Goal: Check status: Check status

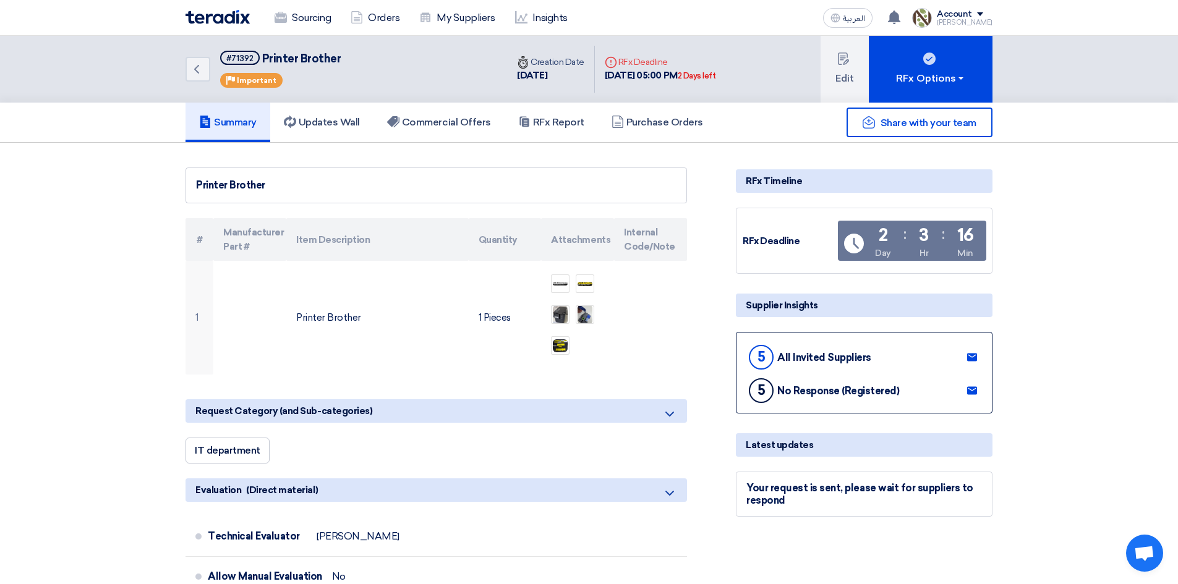
click at [228, 18] on img at bounding box center [217, 17] width 64 height 14
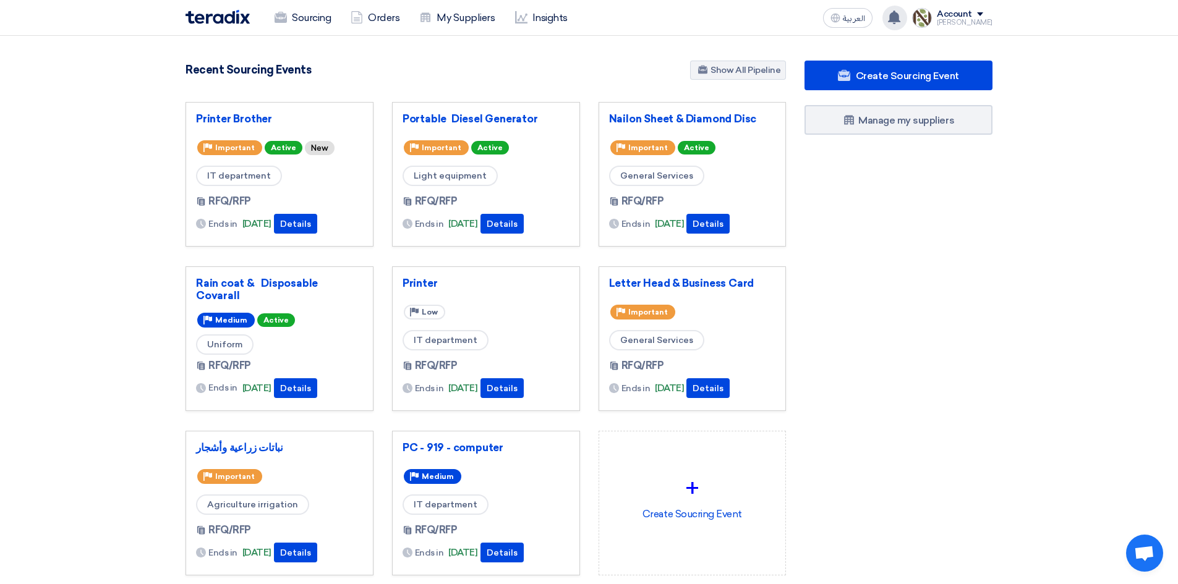
click at [900, 17] on use at bounding box center [894, 18] width 12 height 14
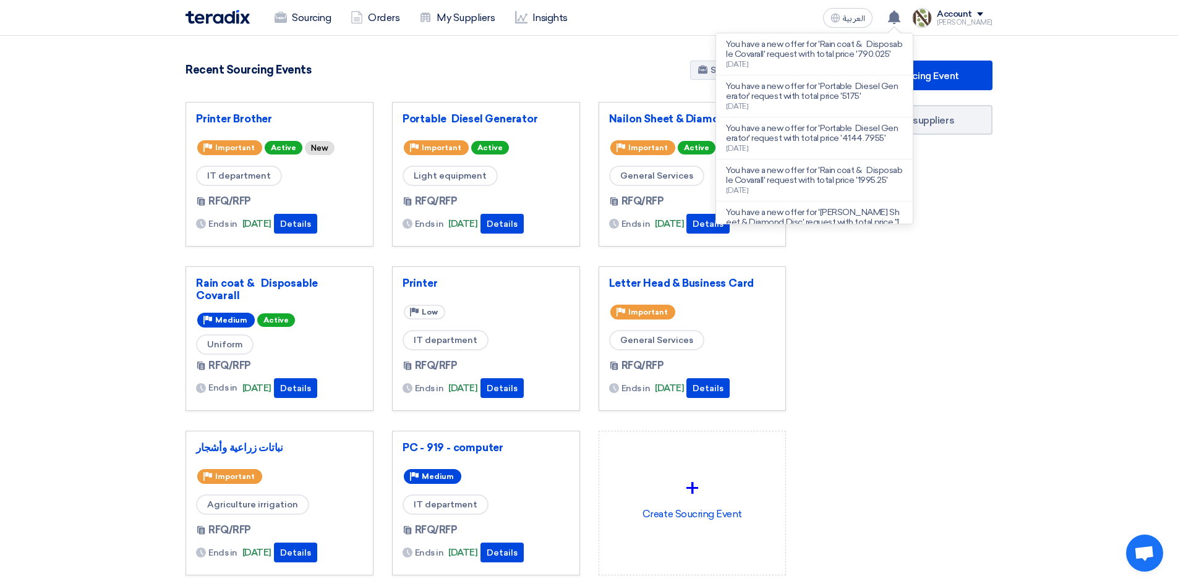
click at [1053, 58] on section "2515 RFx remaining 6 Auctions remaining Create Sourcing Event" at bounding box center [589, 348] width 1178 height 624
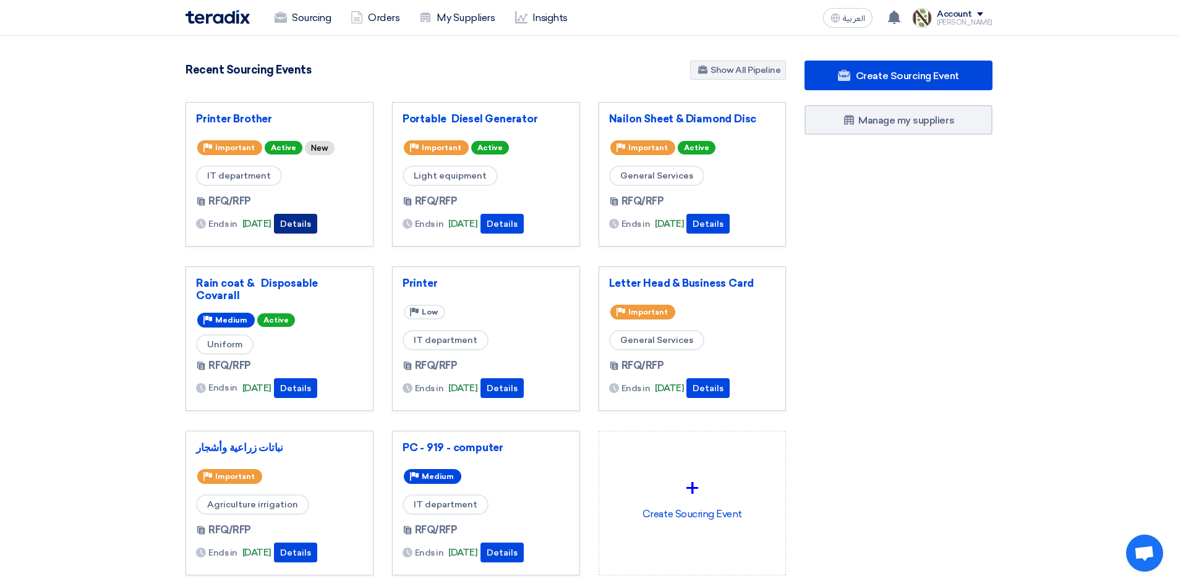
click at [317, 228] on button "Details" at bounding box center [295, 224] width 43 height 20
click at [517, 224] on button "Details" at bounding box center [501, 224] width 43 height 20
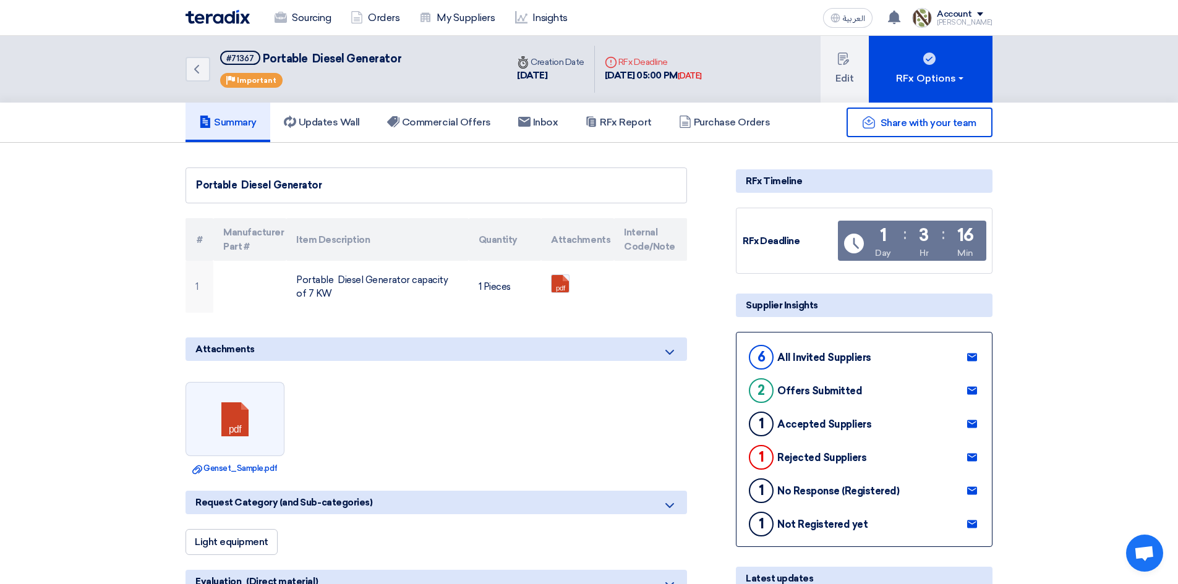
click at [216, 11] on img at bounding box center [217, 17] width 64 height 14
